Goal: Obtain resource: Obtain resource

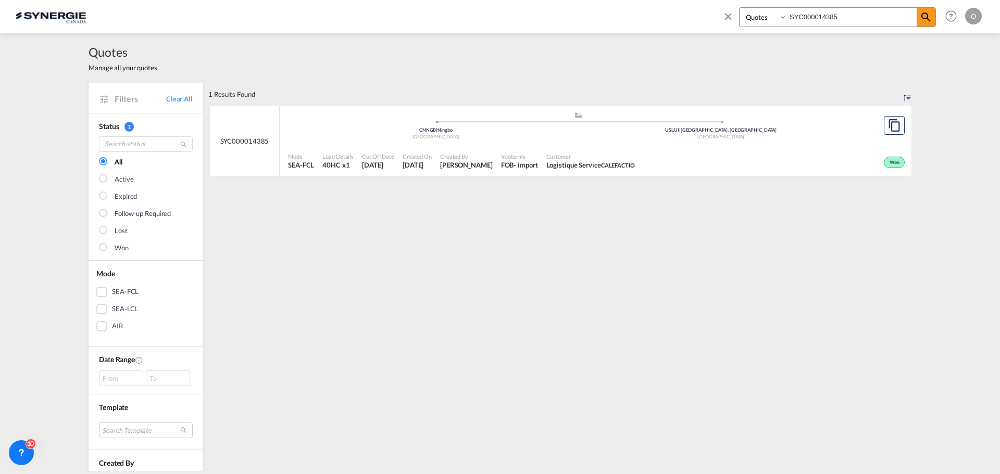
select select "Quotes"
drag, startPoint x: 728, startPoint y: 14, endPoint x: 694, endPoint y: 11, distance: 34.5
click at [696, 14] on div "Bookings Quotes Enquiries SYC000014385 Help Resources Product Release O My Prof…" at bounding box center [500, 16] width 969 height 32
paste input "461"
type input "SYC000014461"
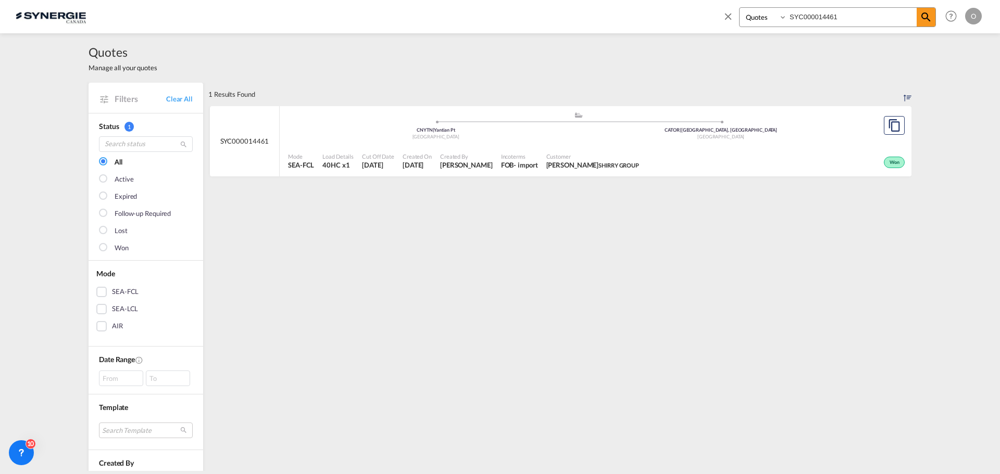
click at [601, 161] on span "[PERSON_NAME] GROUP" at bounding box center [592, 164] width 93 height 9
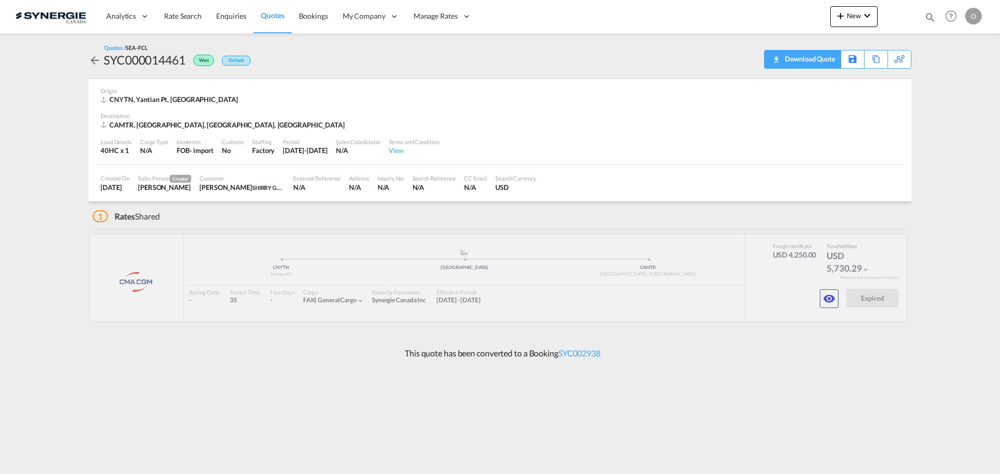
click at [819, 53] on div "Download Quote" at bounding box center [808, 59] width 53 height 17
click at [831, 298] on md-icon "icon-eye" at bounding box center [829, 299] width 12 height 12
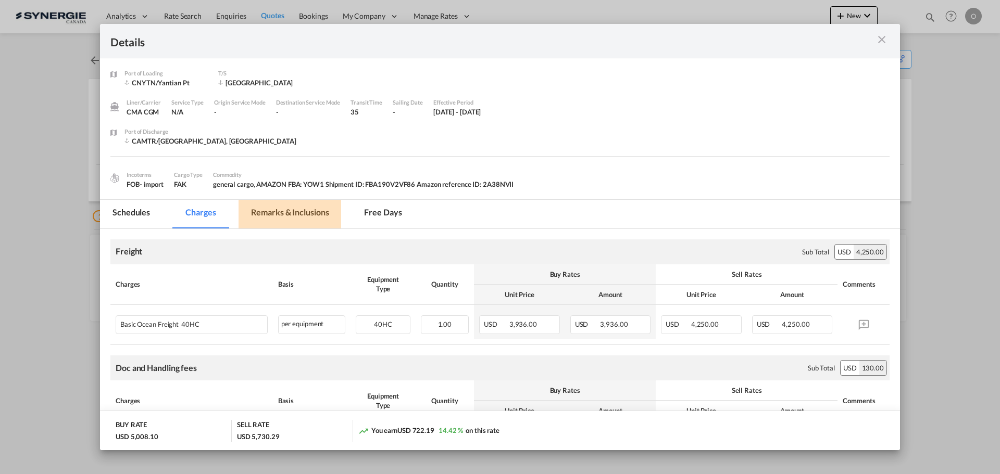
click at [290, 208] on md-tab-item "Remarks & Inclusions" at bounding box center [290, 214] width 103 height 29
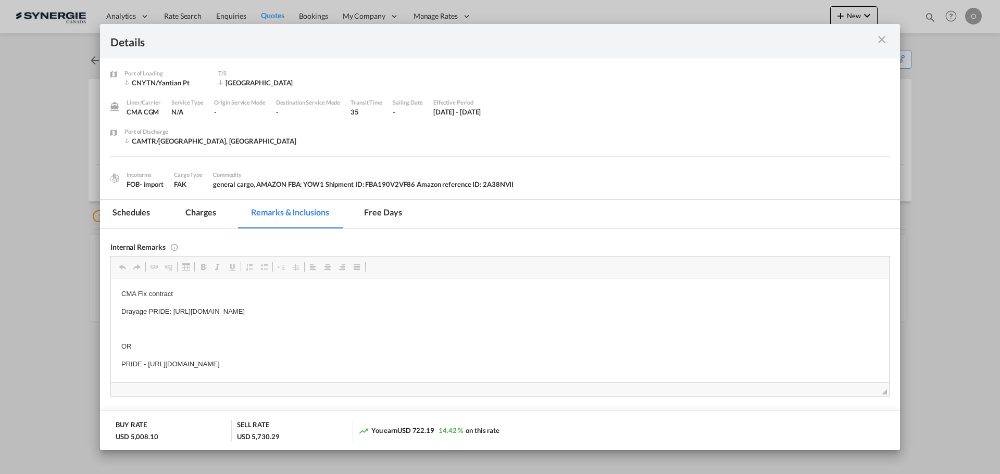
scroll to position [5, 0]
drag, startPoint x: 148, startPoint y: 363, endPoint x: 192, endPoint y: 363, distance: 43.2
click at [195, 317] on body "CMA Fix contract Drayage PRIDE: [URL][DOMAIN_NAME] OR PRIDE - [URL][DOMAIN_NAME]" at bounding box center [499, 332] width 757 height 99
copy p "[URL][DOMAIN_NAME]"
drag, startPoint x: 172, startPoint y: 304, endPoint x: 453, endPoint y: 311, distance: 280.3
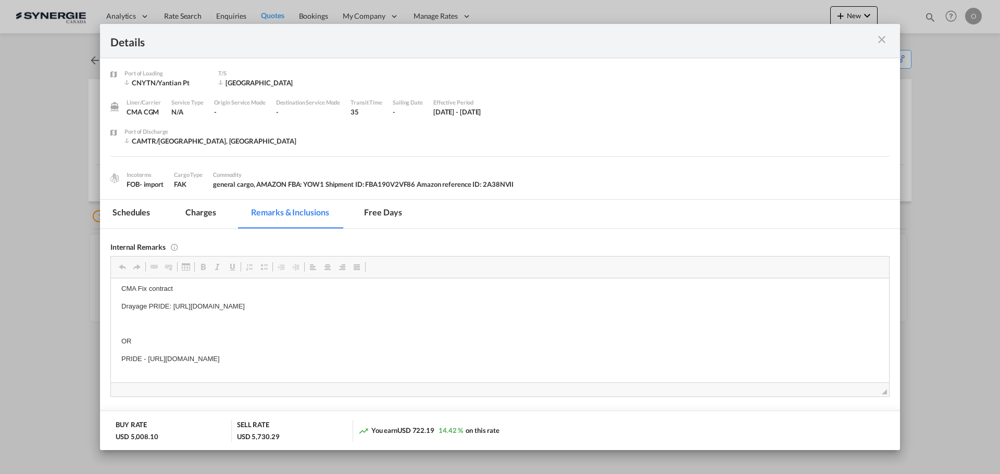
click at [453, 311] on p "Drayage PRIDE: [URL][DOMAIN_NAME]" at bounding box center [499, 306] width 757 height 11
